Goal: Task Accomplishment & Management: Complete application form

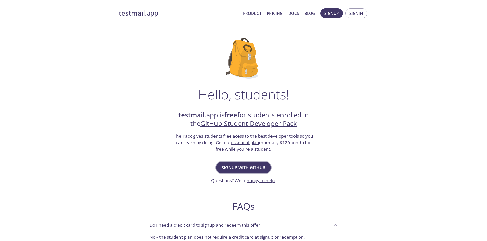
click at [253, 165] on span "Signup with GitHub" at bounding box center [243, 167] width 44 height 7
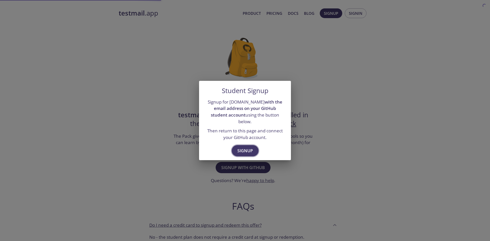
click at [247, 147] on span "Signup" at bounding box center [246, 150] width 16 height 7
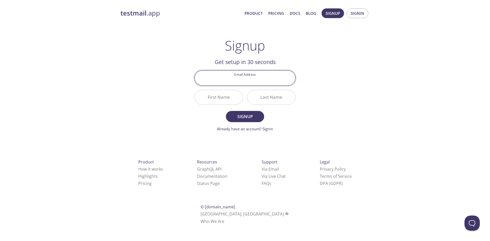
click at [246, 81] on input "Email Address" at bounding box center [245, 78] width 101 height 15
click at [377, 105] on div "testmail .app Product Pricing Docs Blog Signup Signin Signup Get setup in 30 se…" at bounding box center [245, 122] width 490 height 234
click at [267, 76] on input "Email Address" at bounding box center [245, 78] width 101 height 15
type input "[PERSON_NAME].[PERSON_NAME]"
type input "[EMAIL_ADDRESS][DOMAIN_NAME]"
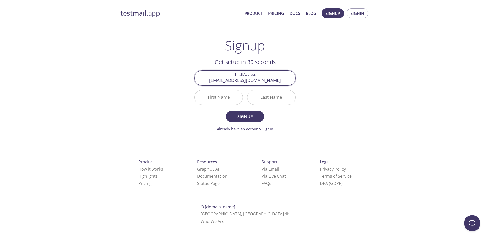
click at [211, 99] on input "First Name" at bounding box center [219, 97] width 48 height 15
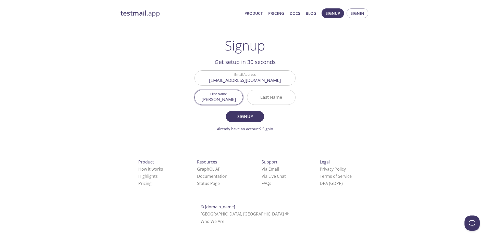
type input "[PERSON_NAME]"
click at [237, 115] on span "Signup" at bounding box center [245, 116] width 27 height 7
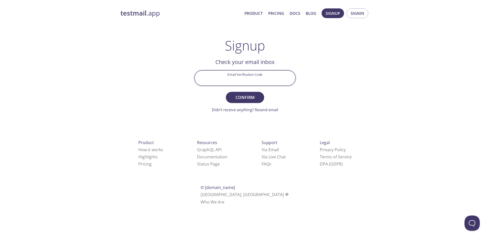
click at [252, 80] on input "Email Verification Code" at bounding box center [245, 78] width 101 height 15
click at [172, 96] on div "testmail .app Product Pricing Docs Blog Signup Signin Signup Get setup in 30 se…" at bounding box center [245, 112] width 262 height 215
click at [250, 81] on input "Email Verification Code" at bounding box center [245, 78] width 101 height 15
paste input "S6XF5ZE"
type input "S6XF5ZE"
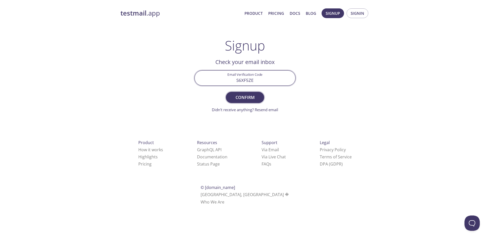
click at [250, 98] on span "Confirm" at bounding box center [245, 97] width 27 height 7
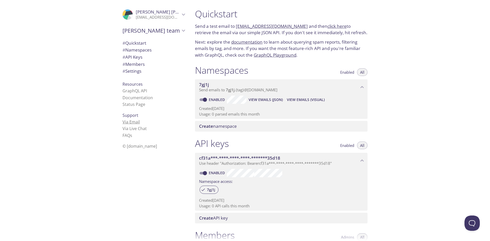
click at [131, 121] on link "Via Email" at bounding box center [131, 122] width 17 height 6
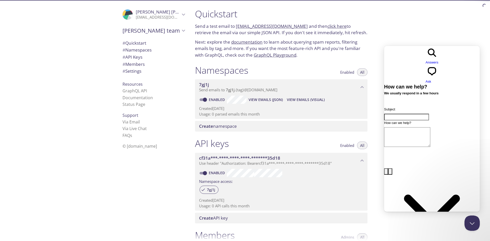
click at [400, 27] on div "Quickstart Send a test email to 7gj1j.test@inbox.testmail.app and then click he…" at bounding box center [340, 120] width 299 height 241
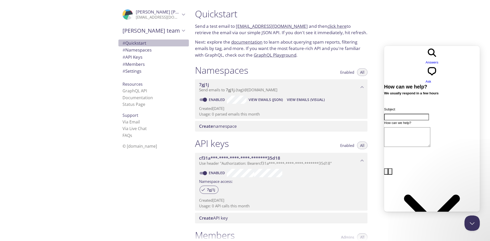
click at [135, 45] on span "# Quickstart" at bounding box center [135, 43] width 24 height 6
click at [150, 178] on div ".cls-1 { fill: #6d5ca8; } .cls-2 { fill: #3fc191; } .cls-3 { fill: #3b4752; } .…" at bounding box center [152, 120] width 77 height 241
click at [428, 27] on div "Quickstart Send a test email to 7gj1j.test@inbox.testmail.app and then click he…" at bounding box center [340, 120] width 299 height 241
click at [472, 221] on button "Close Beacon popover" at bounding box center [471, 222] width 15 height 15
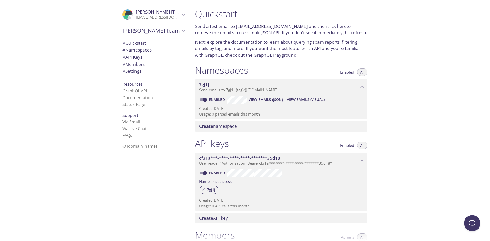
click at [412, 130] on div "Quickstart Send a test email to 7gj1j.test@inbox.testmail.app and then click he…" at bounding box center [340, 120] width 299 height 241
